Goal: Task Accomplishment & Management: Use online tool/utility

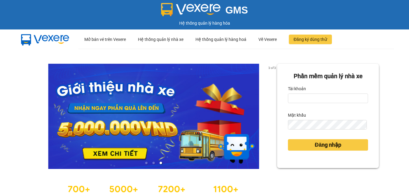
click at [301, 119] on label "Mật khẩu" at bounding box center [297, 116] width 18 height 10
click at [294, 102] on input "Tài khoản" at bounding box center [328, 99] width 80 height 10
paste input "thuyhang.vtp"
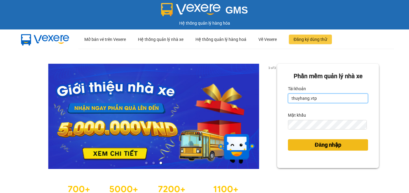
type input "thuyhang.vtp"
click at [301, 141] on button "Đăng nhập" at bounding box center [328, 144] width 80 height 11
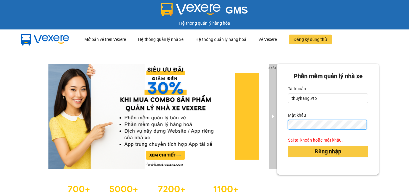
click at [272, 123] on div "2 of 3 Phần mềm quản lý nhà xe Tài khoản thuyhang.vtp Mật khẩu Sai tài khoản ho…" at bounding box center [204, 134] width 409 height 170
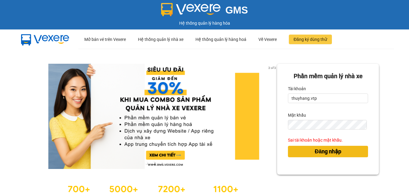
click at [309, 150] on button "Đăng nhập" at bounding box center [328, 151] width 80 height 11
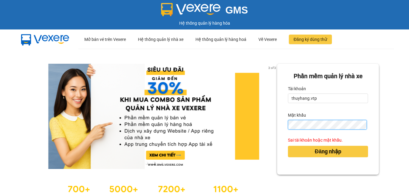
click at [246, 116] on div "2 of 3 Phần mềm quản lý nhà xe Tài khoản thuyhang.vtp Mật khẩu Sai tài khoản ho…" at bounding box center [204, 134] width 409 height 170
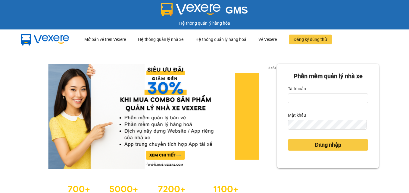
drag, startPoint x: 98, startPoint y: 175, endPoint x: 116, endPoint y: 169, distance: 18.3
click at [98, 175] on div "2 of 3" at bounding box center [153, 134] width 247 height 140
click at [297, 100] on input "Tài khoản" at bounding box center [328, 99] width 80 height 10
type input "thuyhang.vtp"
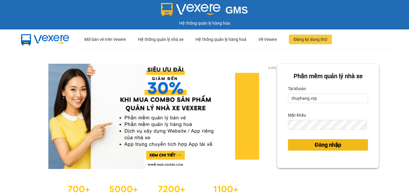
click at [301, 141] on button "Đăng nhập" at bounding box center [328, 144] width 80 height 11
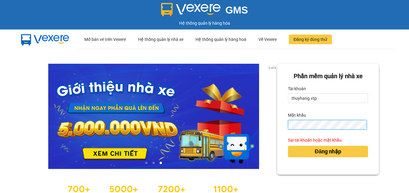
click at [219, 125] on div "3 of 3 Phần mềm quản lý nhà xe Tài khoản thuyhang.vtp Mật khẩu Sai tài khoản ho…" at bounding box center [204, 134] width 409 height 170
click at [266, 121] on div "3 of 3 Phần mềm quản lý nhà xe Tài khoản thuyhang.vtp Mật khẩu Sai tài khoản ho…" at bounding box center [204, 134] width 409 height 170
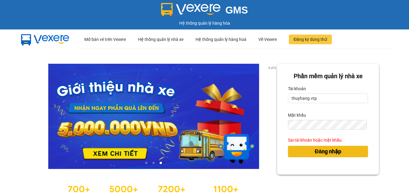
click at [356, 151] on button "Đăng nhập" at bounding box center [328, 151] width 80 height 11
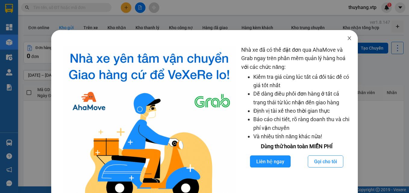
click at [342, 38] on span "Close" at bounding box center [349, 38] width 17 height 17
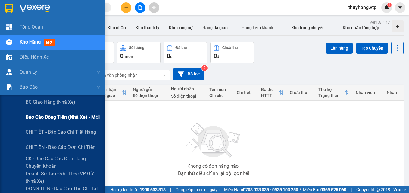
click at [62, 115] on span "Báo cáo dòng tiền (nhà xe) - mới" at bounding box center [63, 118] width 74 height 8
